Goal: Answer question/provide support: Answer question/provide support

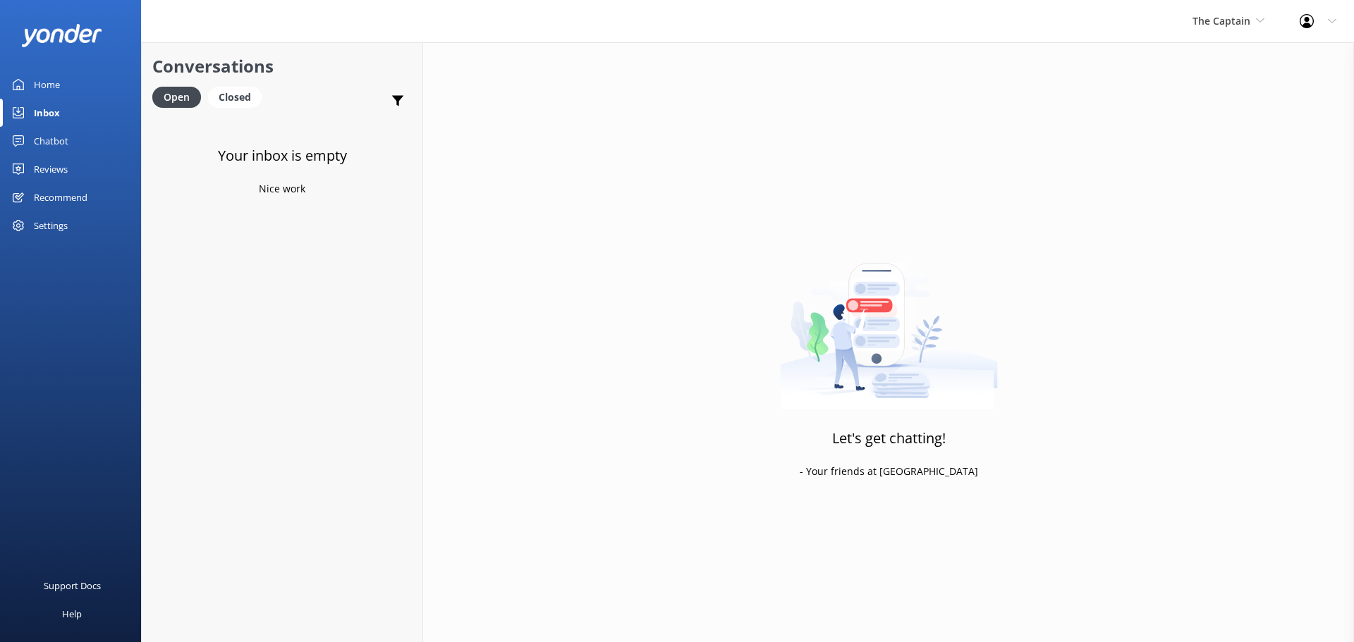
click at [1222, 12] on div "The Captain De Palm Island Aruba's Activities Expert The Captain" at bounding box center [1228, 21] width 107 height 42
click at [1233, 58] on link "De [GEOGRAPHIC_DATA]" at bounding box center [1245, 59] width 141 height 34
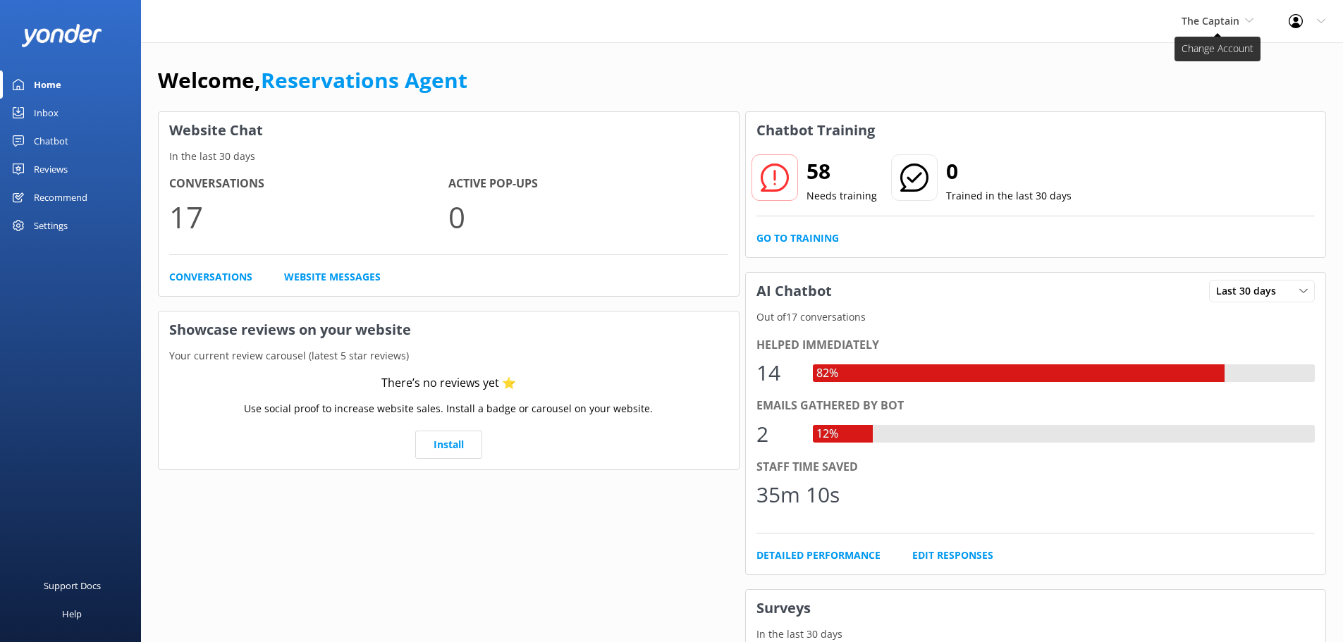
click at [1220, 20] on span "The Captain" at bounding box center [1211, 20] width 58 height 13
click at [1212, 51] on link "De [GEOGRAPHIC_DATA]" at bounding box center [1234, 59] width 141 height 34
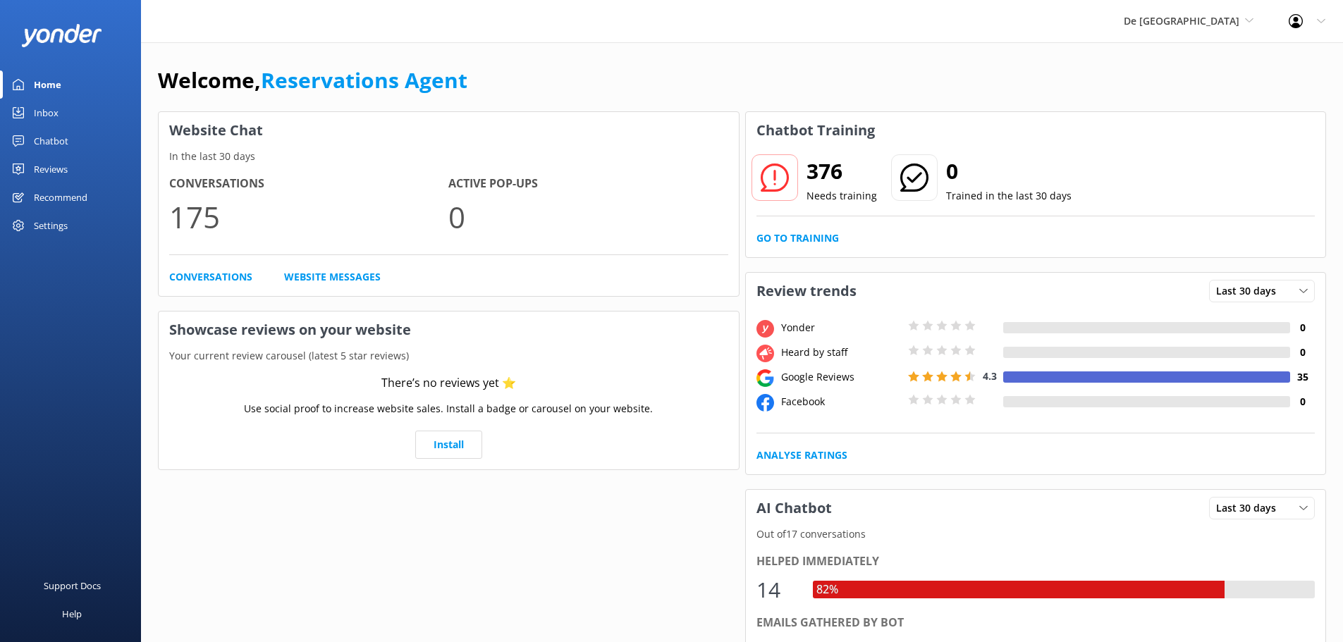
click at [63, 108] on link "Inbox" at bounding box center [70, 113] width 141 height 28
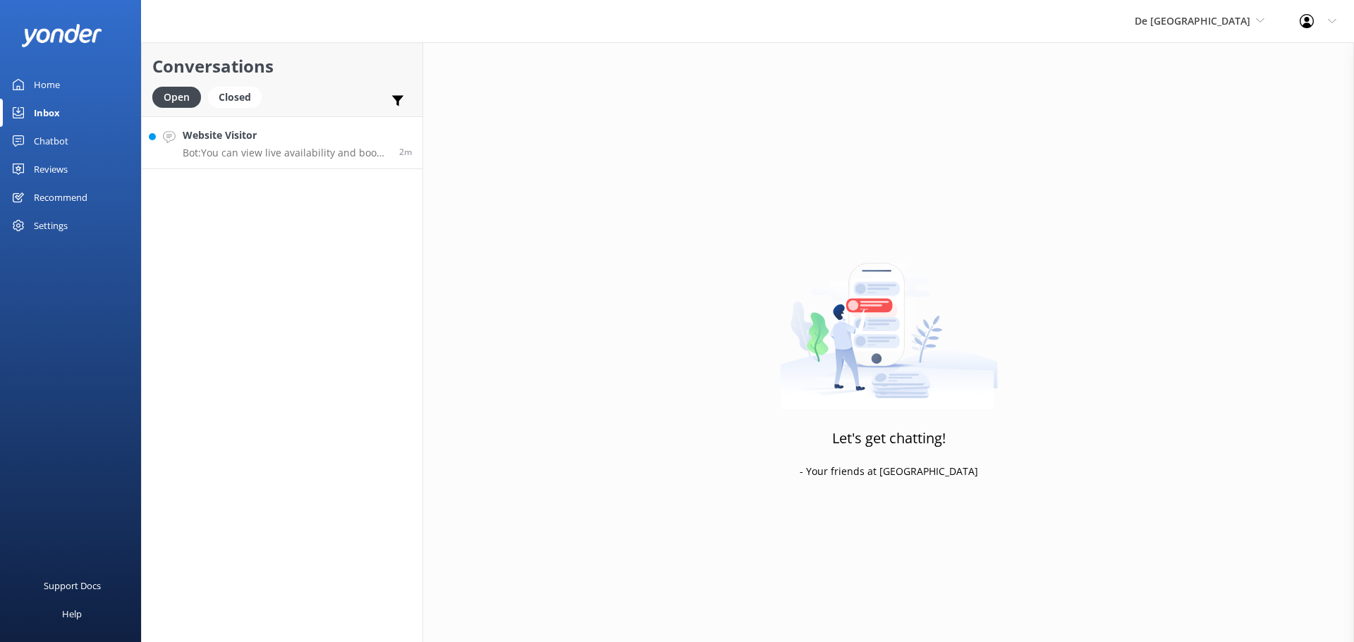
click at [288, 156] on p "Bot: You can view live availability and book your De Palm Island tickets and si…" at bounding box center [286, 153] width 206 height 13
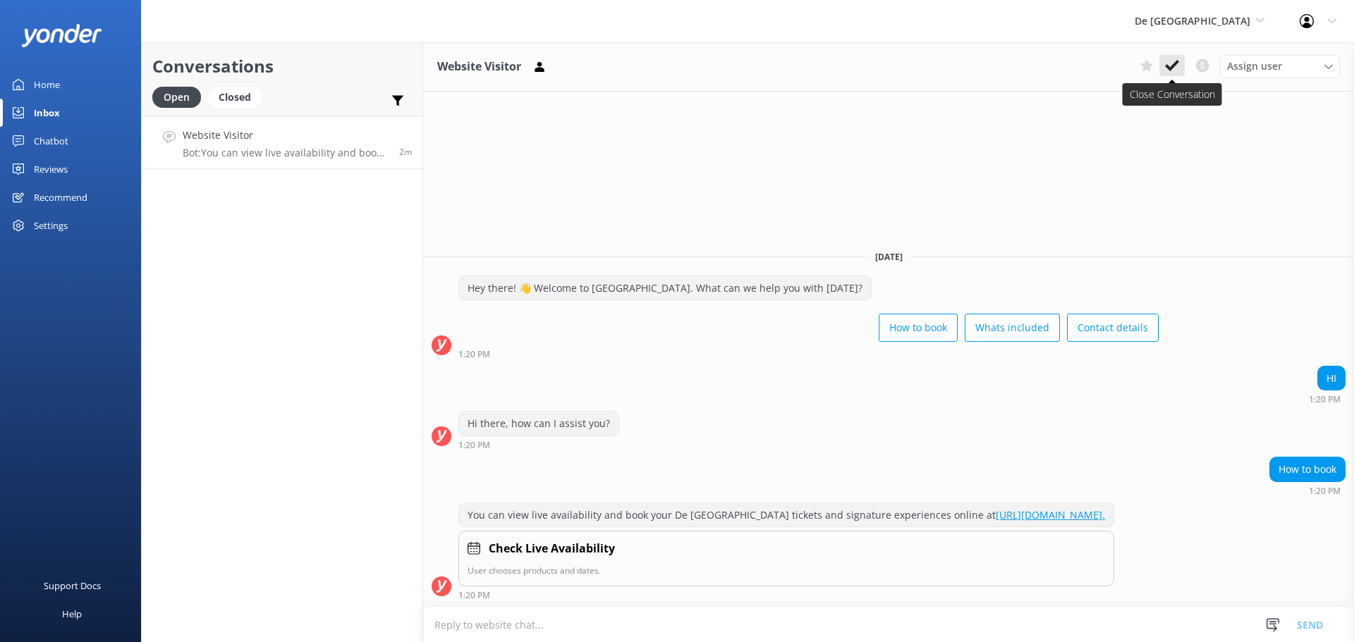
click at [1179, 59] on button at bounding box center [1171, 65] width 25 height 21
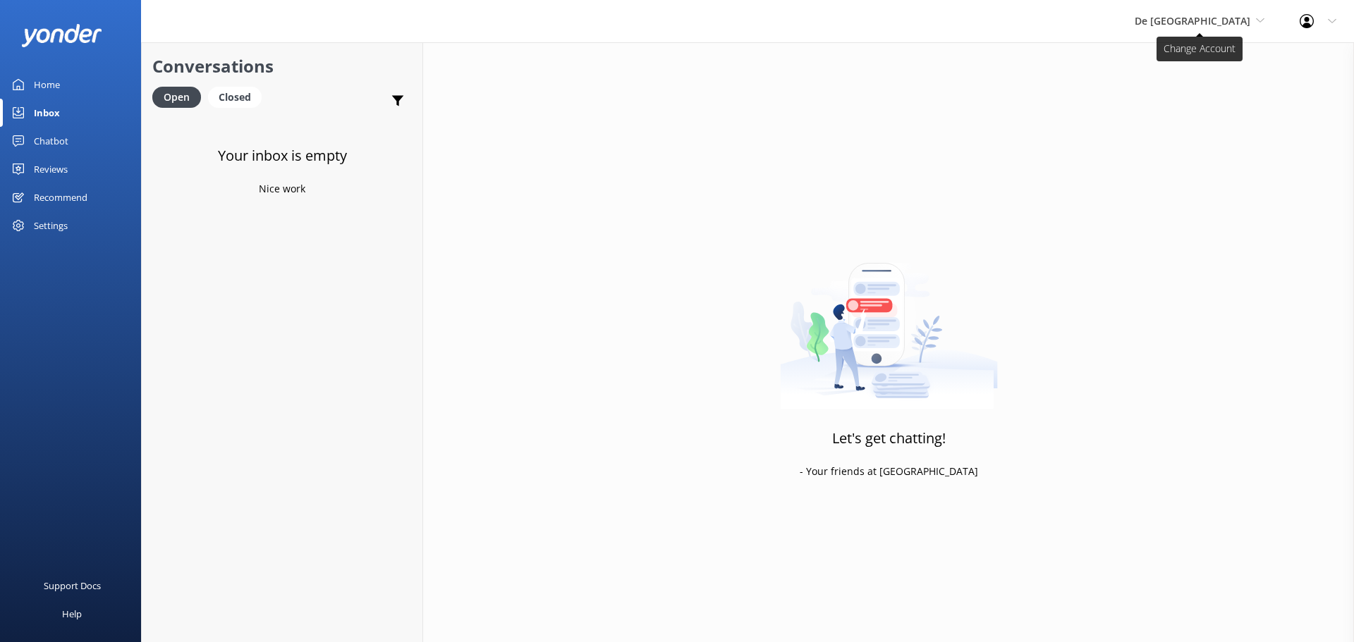
click at [1189, 23] on span "De [GEOGRAPHIC_DATA]" at bounding box center [1192, 20] width 116 height 13
click at [1196, 89] on link "Aruba's Activities Expert" at bounding box center [1187, 93] width 141 height 34
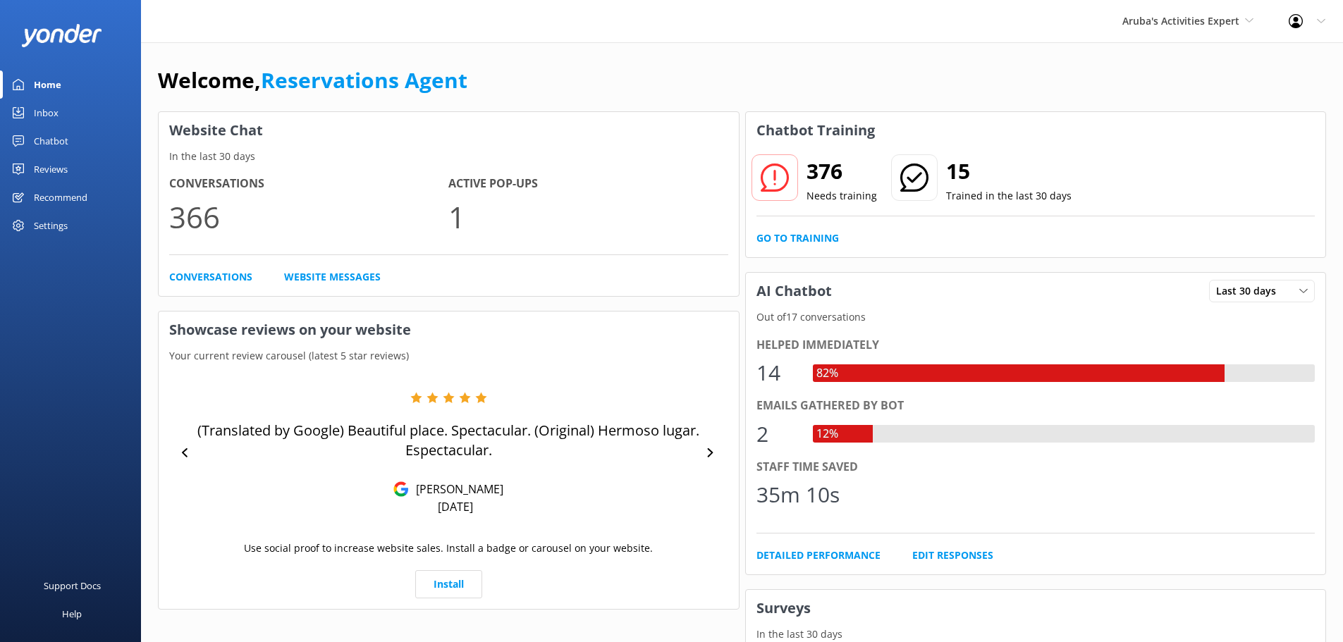
click at [64, 110] on link "Inbox" at bounding box center [70, 113] width 141 height 28
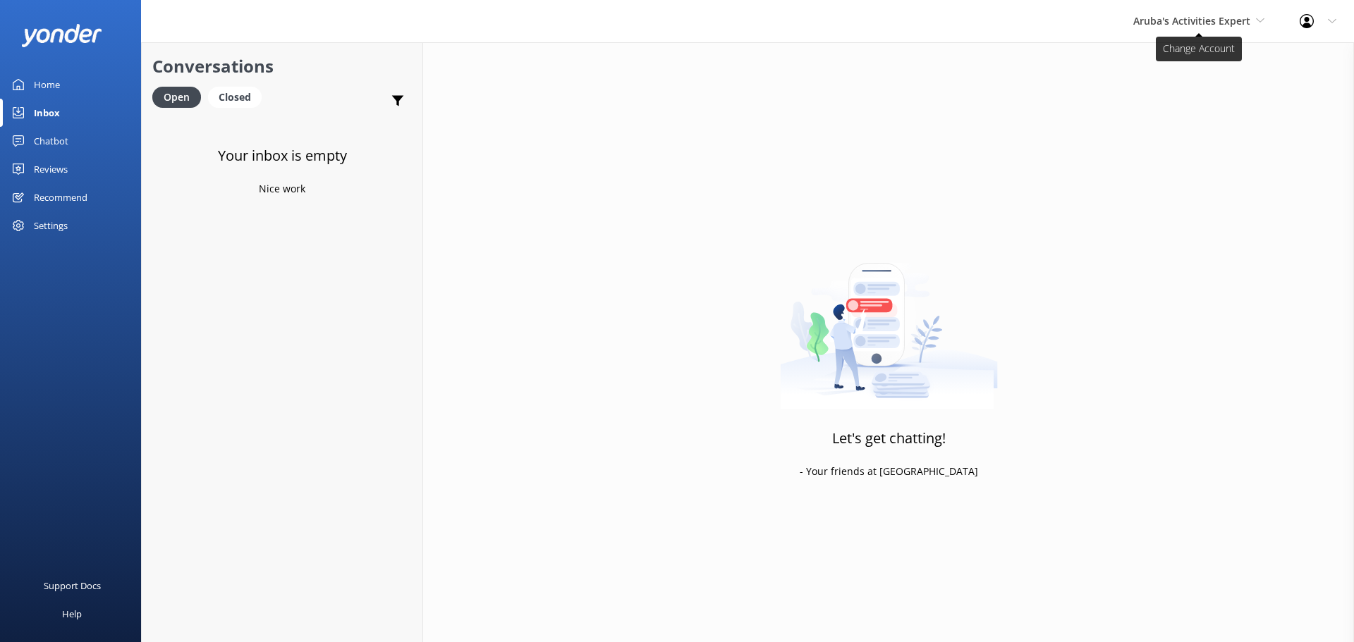
click at [1237, 18] on span "Aruba's Activities Expert" at bounding box center [1191, 20] width 117 height 13
click at [1170, 120] on link "The Captain" at bounding box center [1185, 127] width 141 height 34
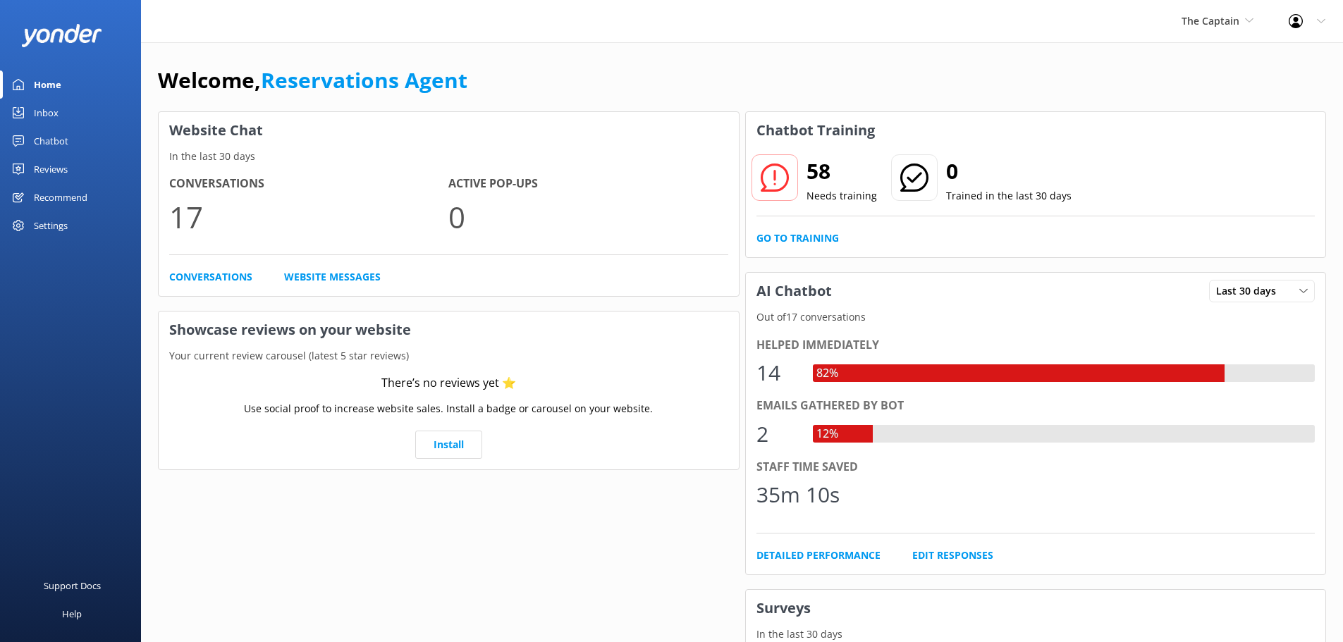
click at [44, 109] on div "Inbox" at bounding box center [46, 113] width 25 height 28
